Goal: Use online tool/utility: Utilize a website feature to perform a specific function

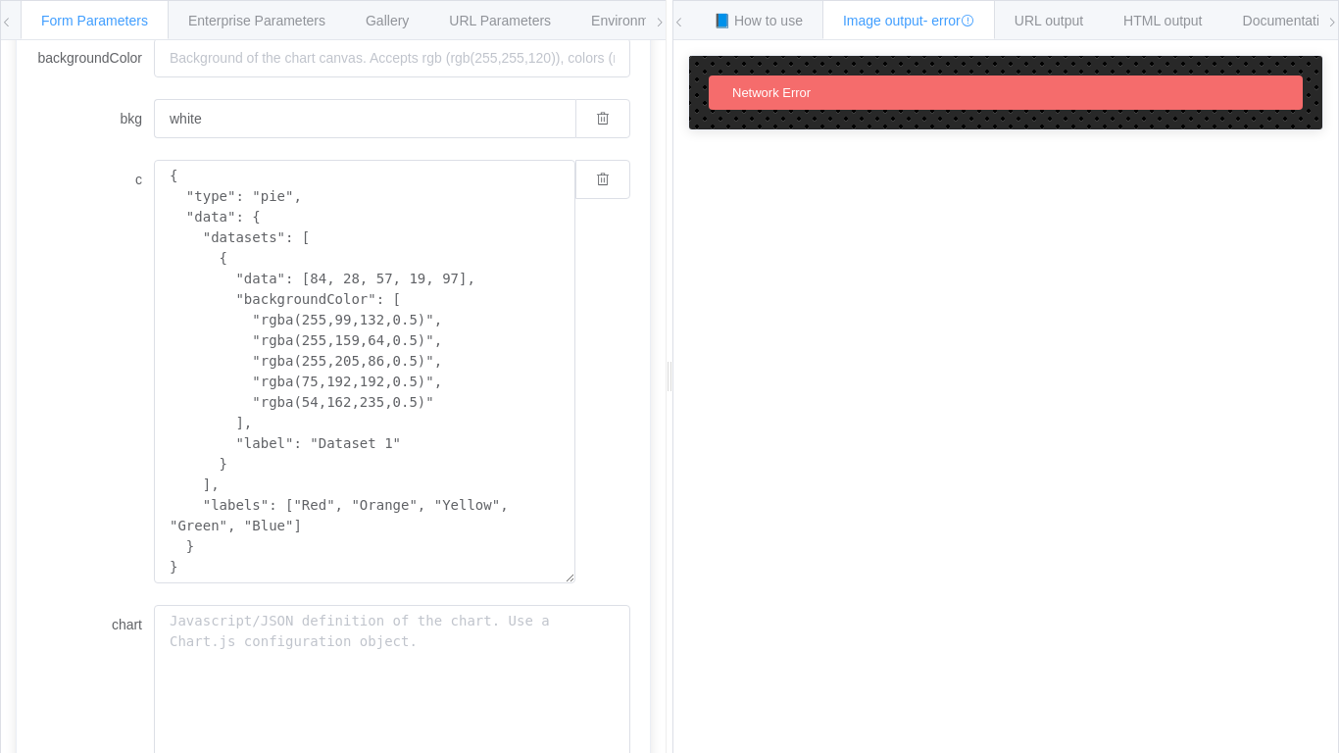
scroll to position [521, 0]
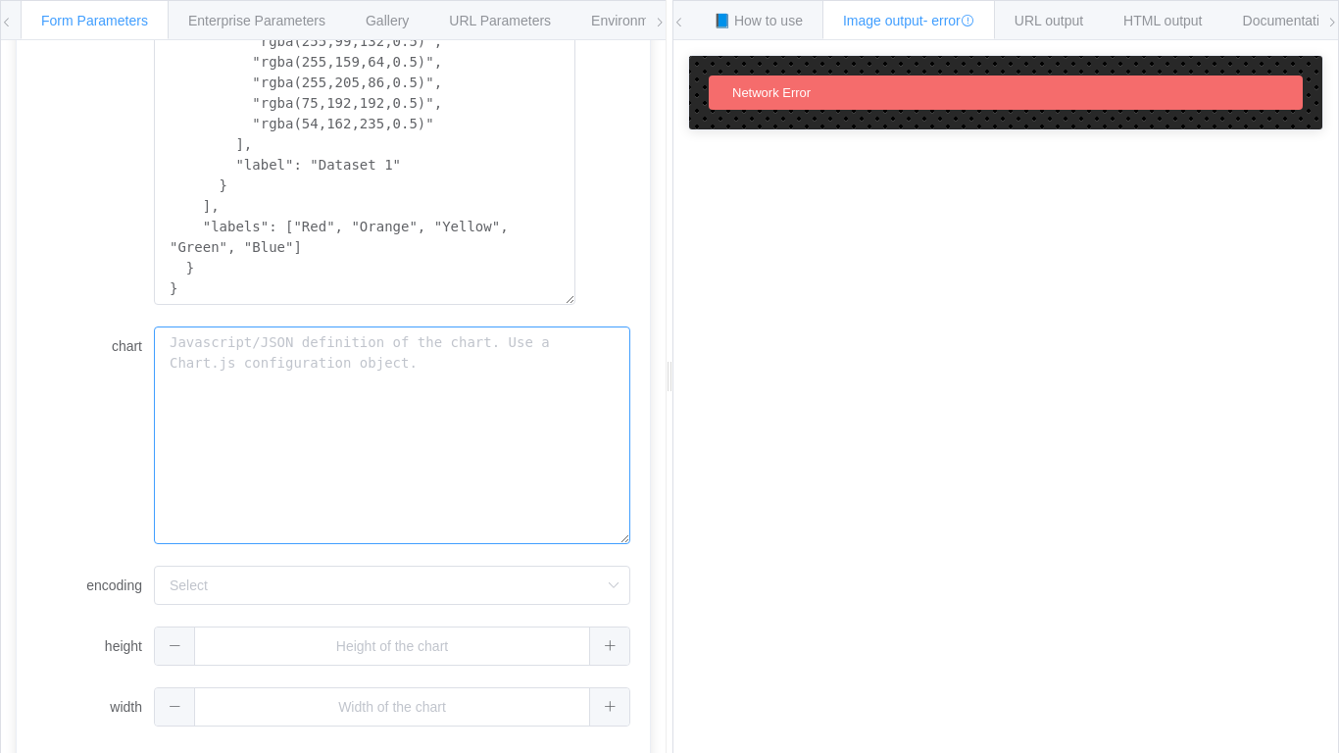
click at [200, 477] on textarea "chart" at bounding box center [392, 435] width 476 height 218
paste textarea "Tube Label Setup (what’s in the tube) 0 min color 0 min score 5 min color 5 min…"
type textarea "Tube Label Setup (what’s in the tube) 0 min color 0 min score 5 min color 5 min…"
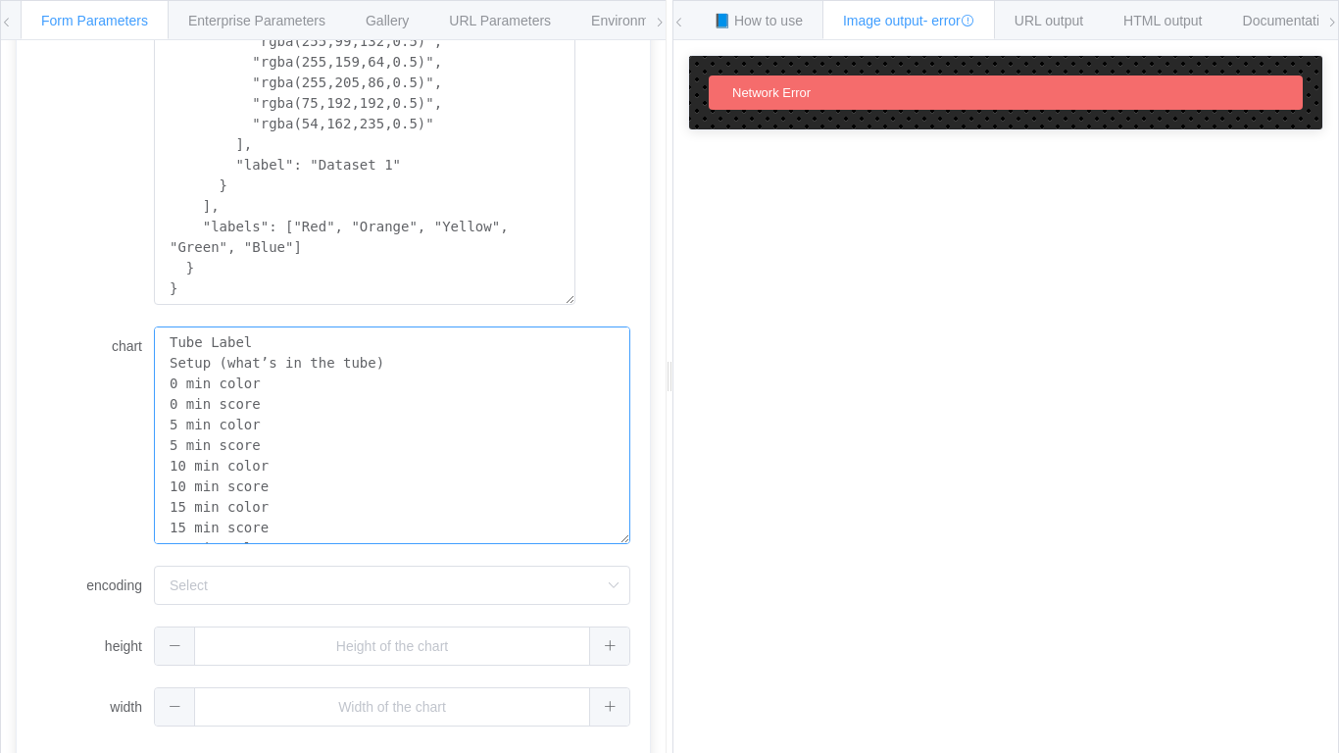
scroll to position [1372, 0]
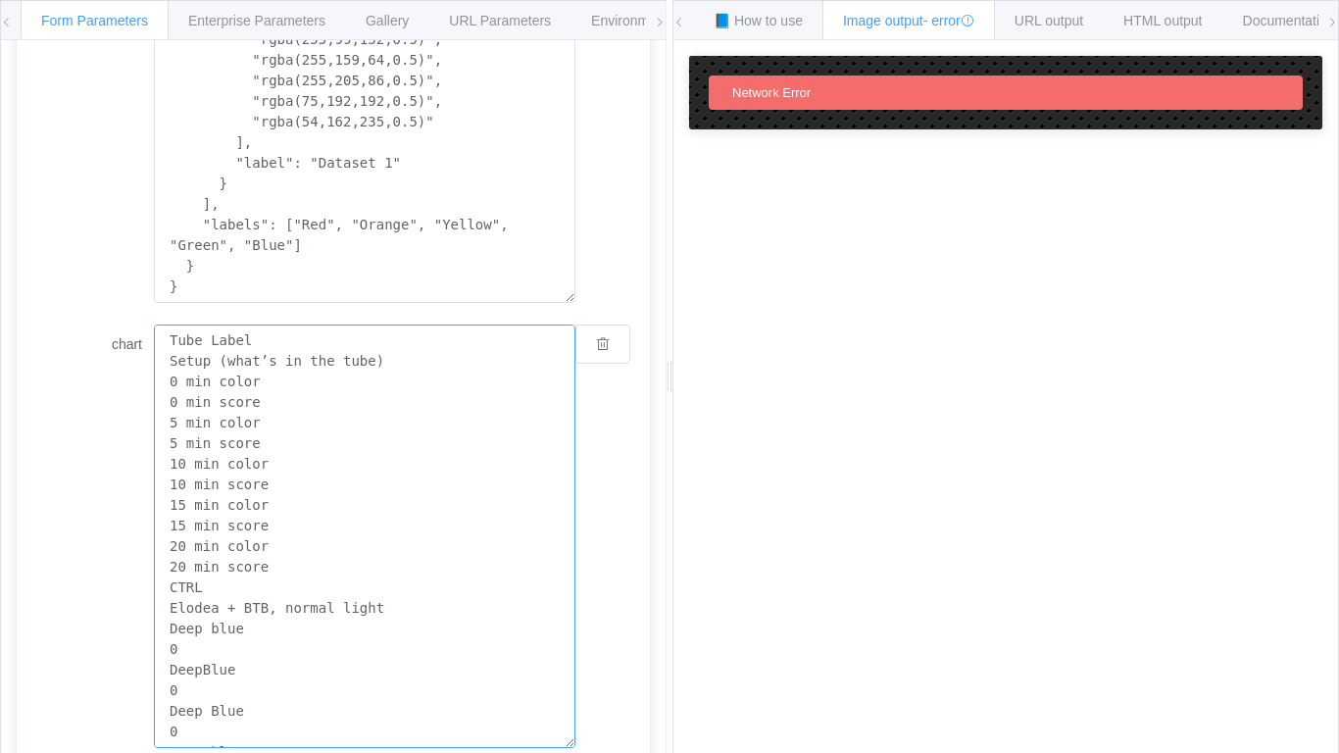
drag, startPoint x: 250, startPoint y: 712, endPoint x: 155, endPoint y: 346, distance: 377.8
click at [155, 346] on textarea "Tube Label Setup (what’s in the tube) 0 min color 0 min score 5 min color 5 min…" at bounding box center [364, 535] width 421 height 423
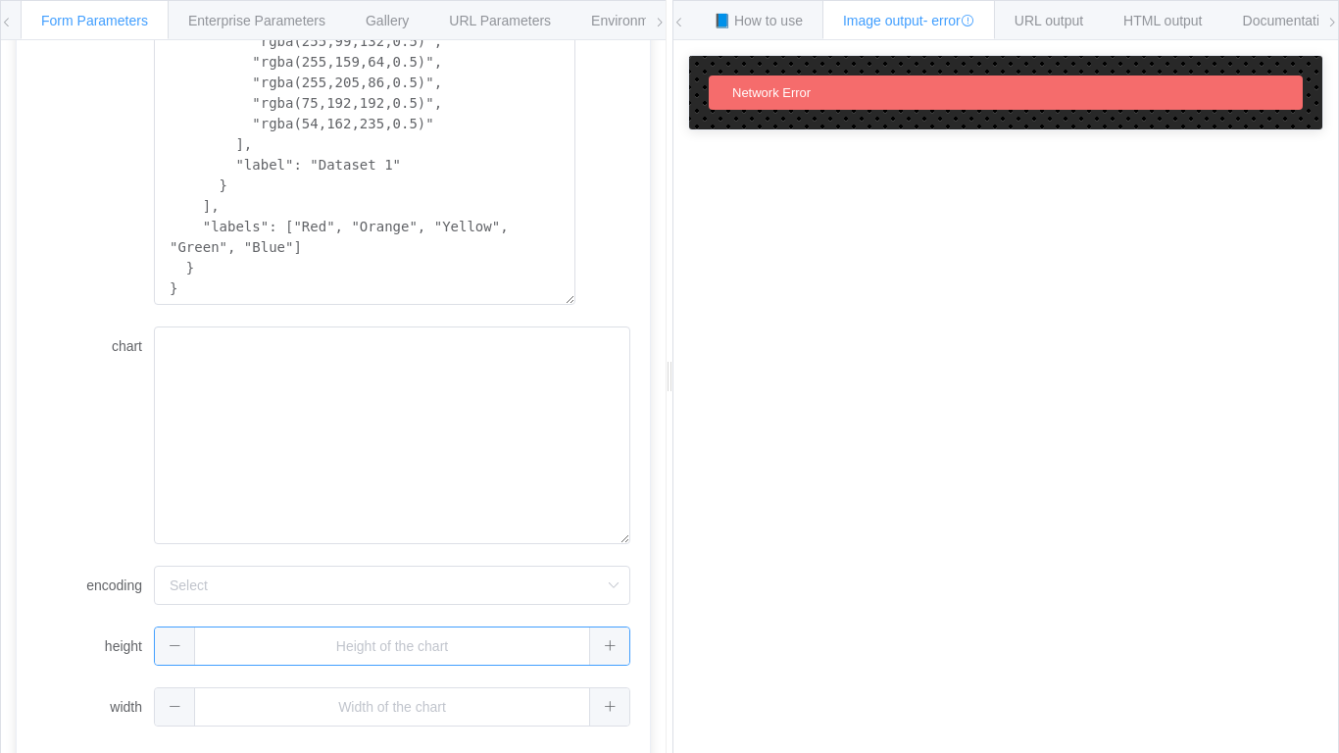
click at [443, 640] on input "text" at bounding box center [392, 645] width 476 height 39
click at [618, 663] on span at bounding box center [609, 645] width 40 height 37
type input "1"
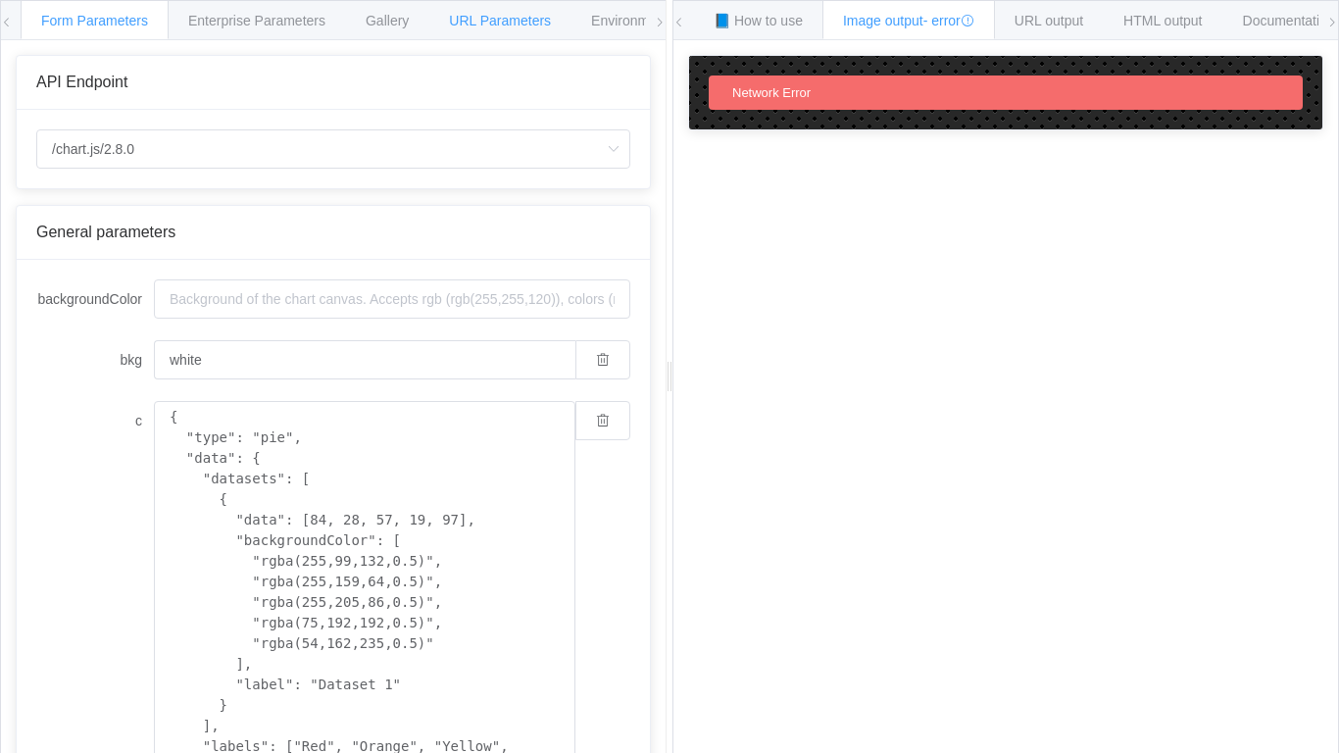
click at [467, 24] on span "URL Parameters" at bounding box center [500, 21] width 102 height 16
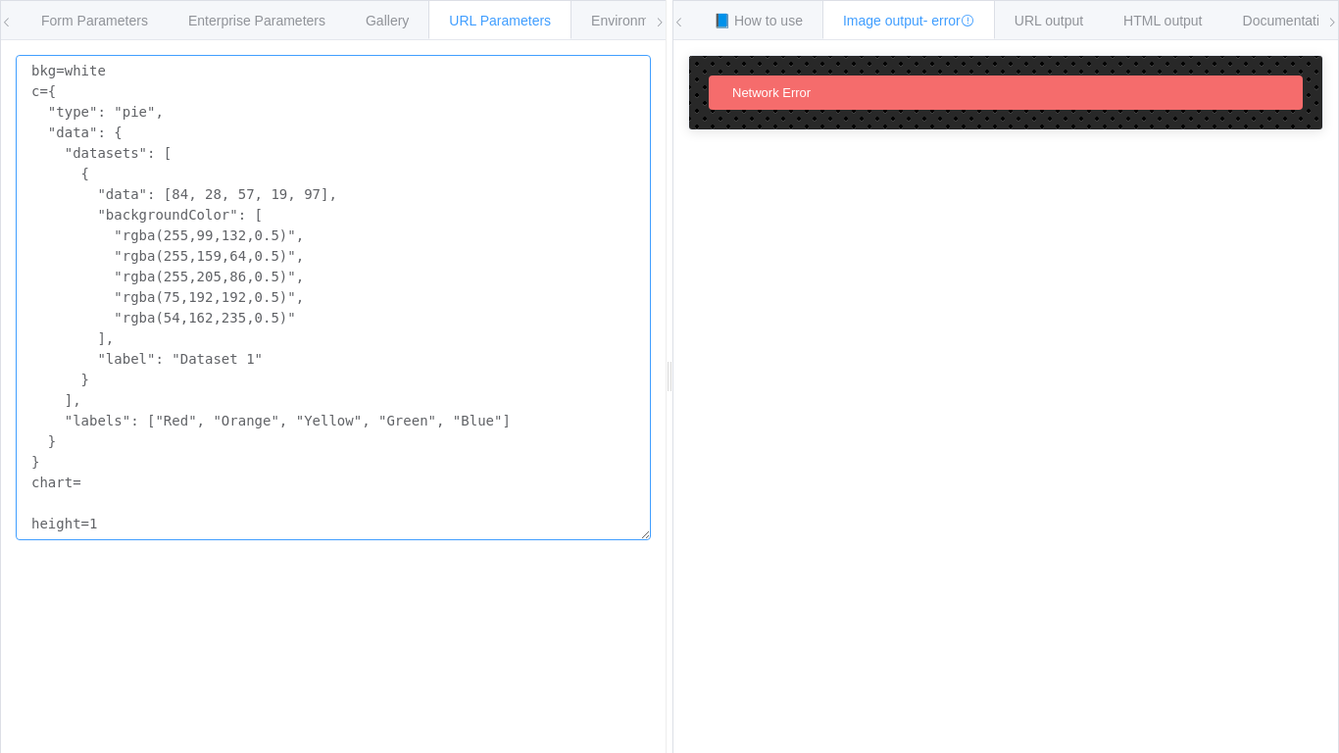
drag, startPoint x: 258, startPoint y: 535, endPoint x: 33, endPoint y: 55, distance: 530.1
click at [33, 55] on textarea "bkg=white c={ "type": "pie", "data": { "datasets": [ { "data": [84, 28, 57, 19,…" at bounding box center [333, 297] width 635 height 485
paste textarea "0= 1= tube label= setup (what’s in the tube)= 0 min color= 0 min score= 5 min c…"
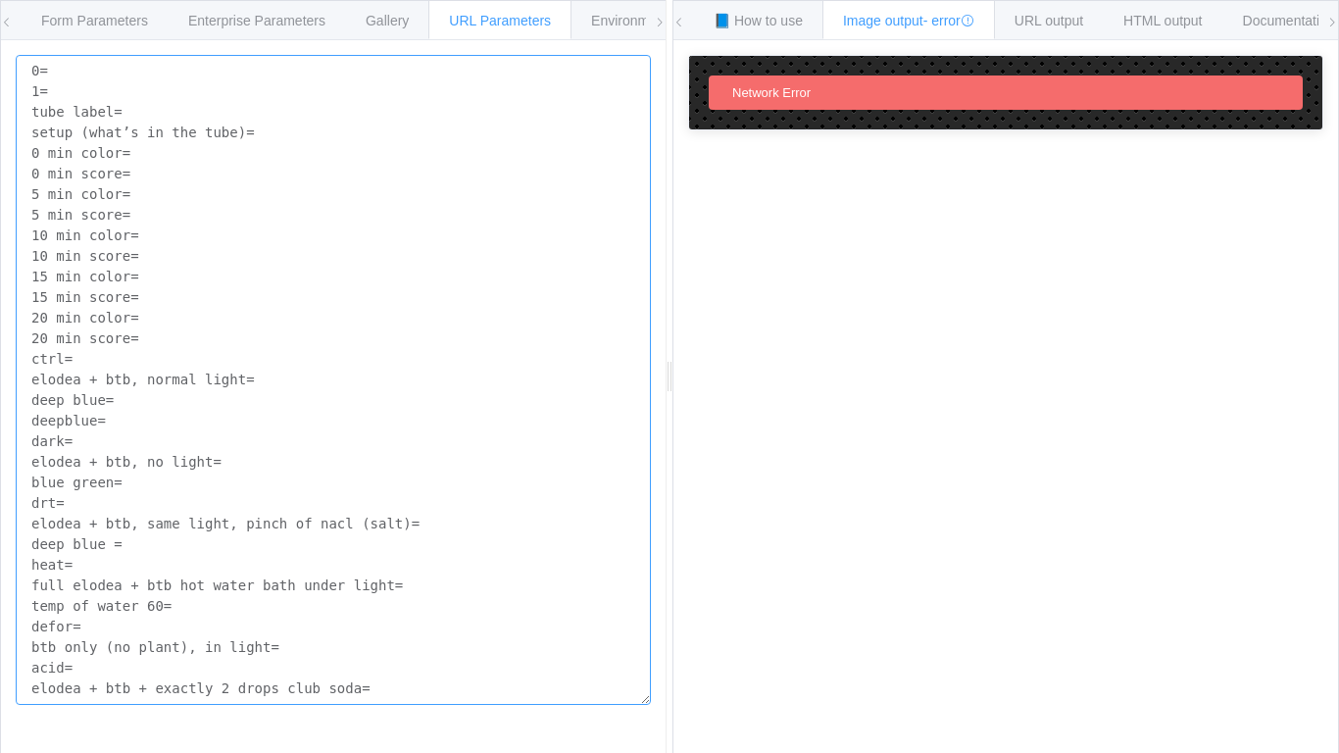
type textarea "0= 1= tube label= setup (what’s in the tube)= 0 min color= 0 min score= 5 min c…"
